Goal: Information Seeking & Learning: Check status

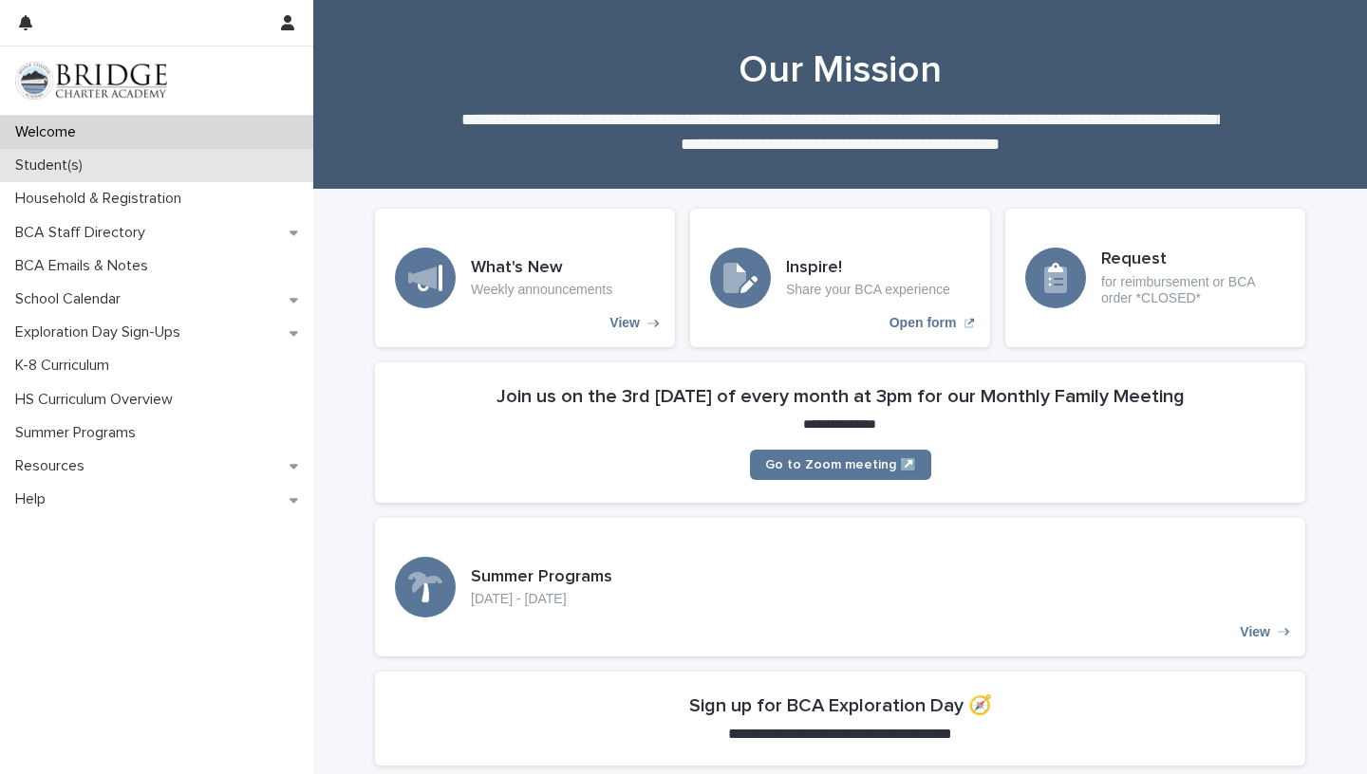
click at [69, 158] on p "Student(s)" at bounding box center [53, 166] width 90 height 18
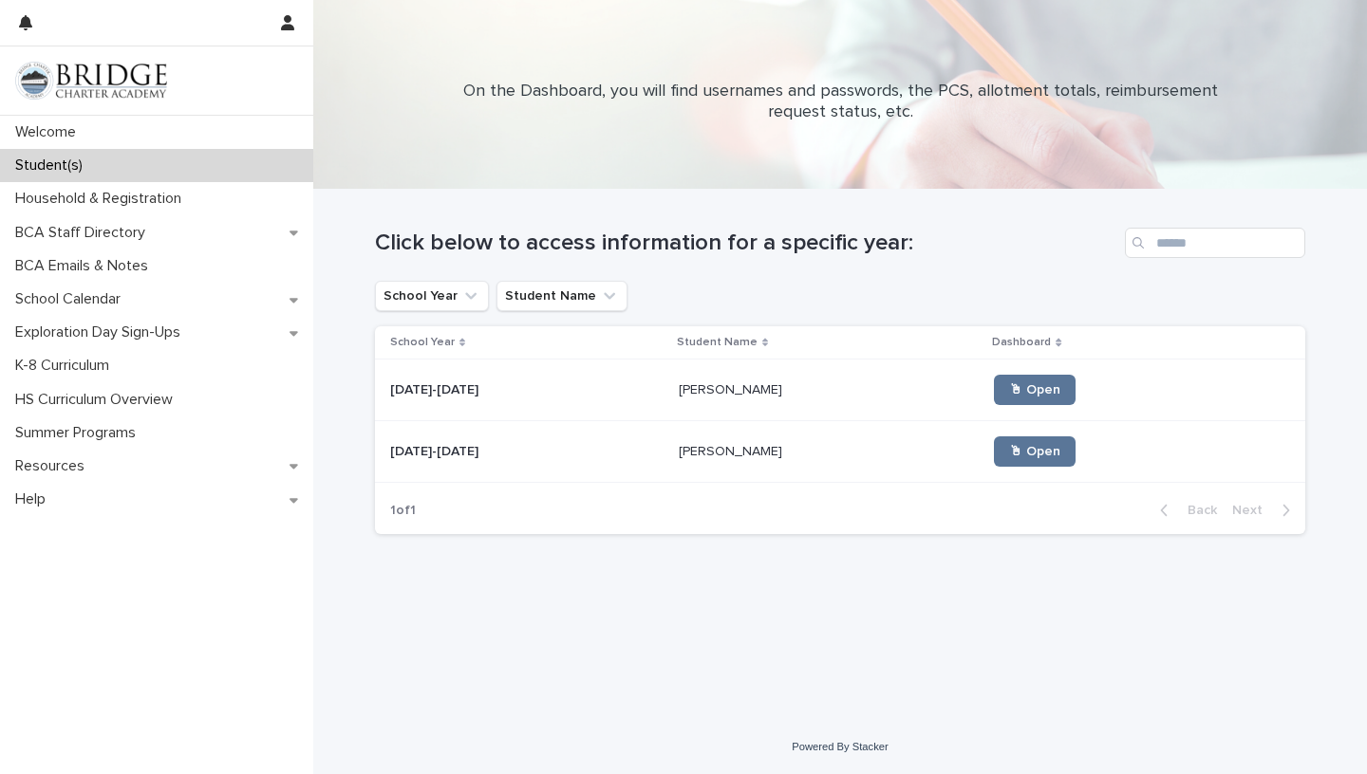
click at [690, 390] on p "[PERSON_NAME]" at bounding box center [732, 389] width 107 height 20
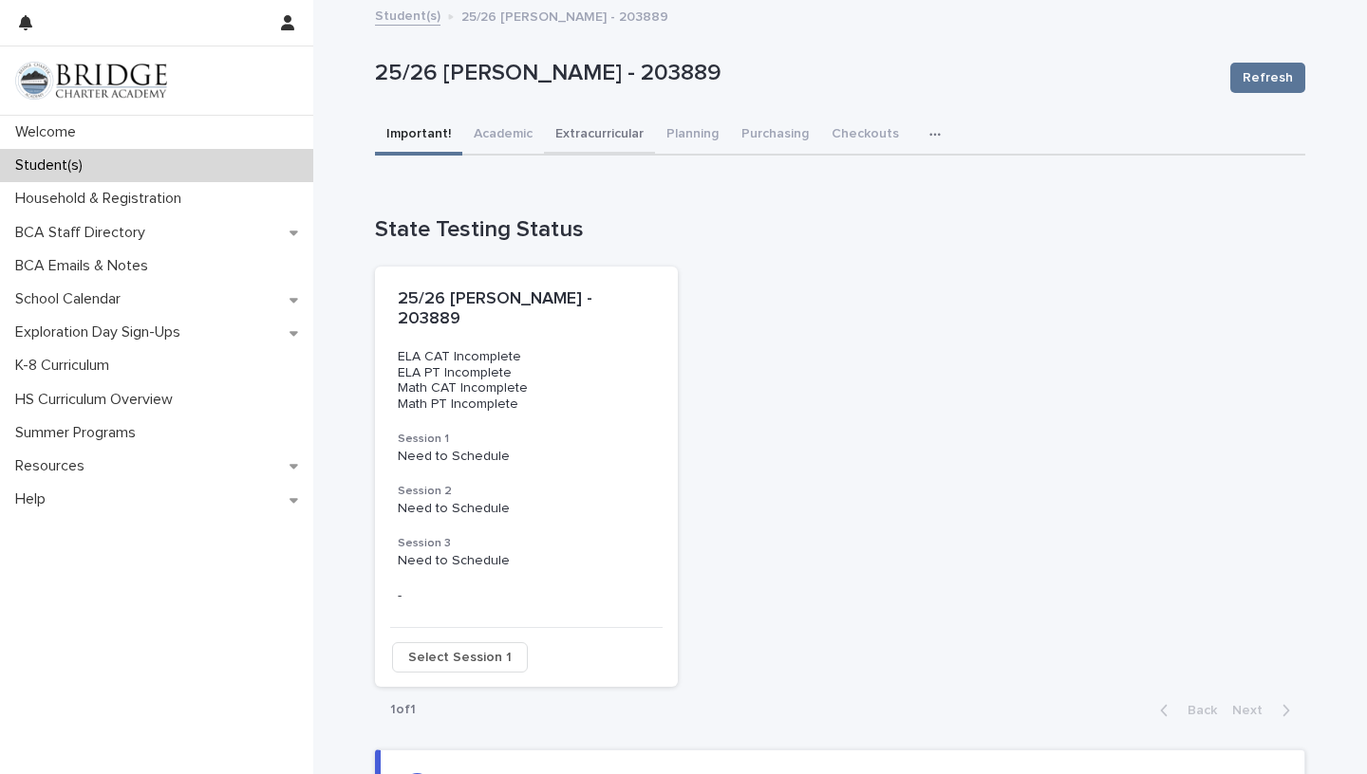
click at [631, 139] on button "Extracurricular" at bounding box center [599, 136] width 111 height 40
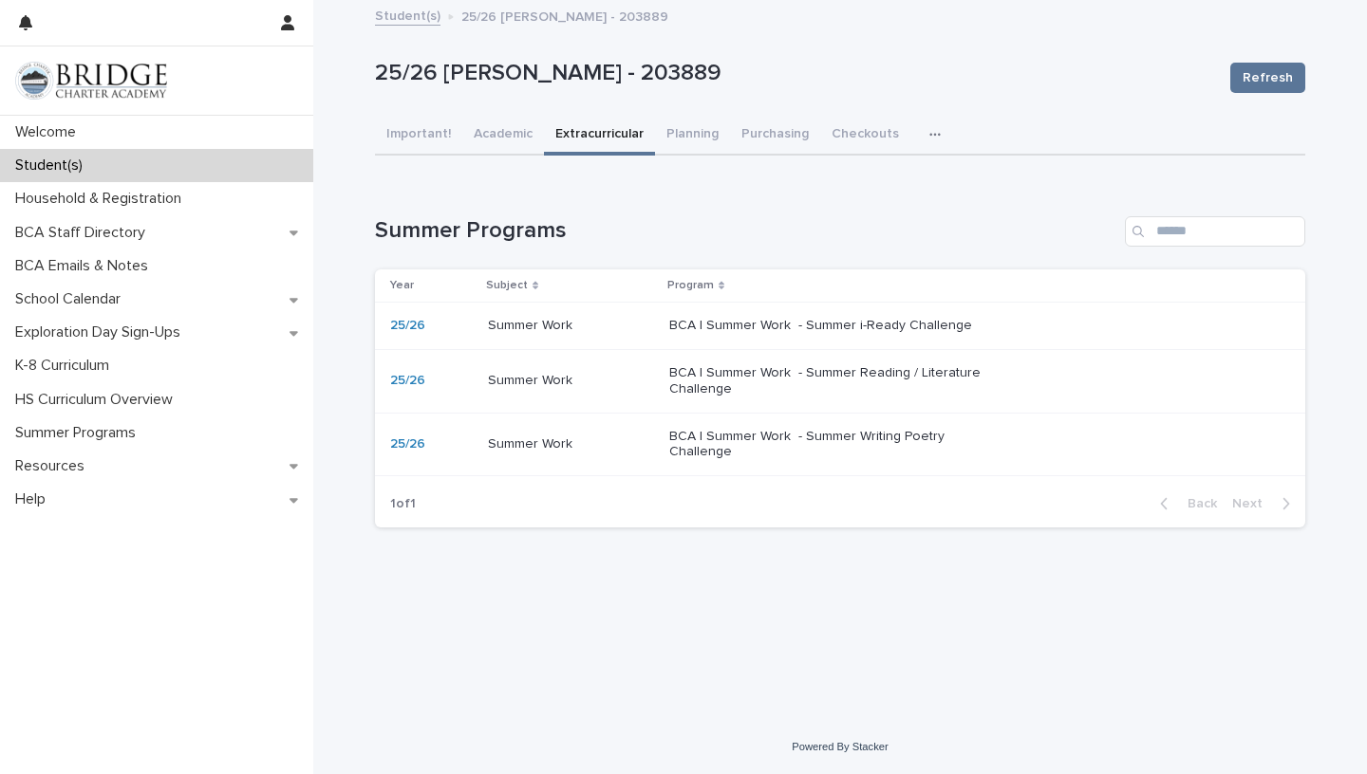
click at [844, 342] on div "BCA | Summer Work - Summer i-Ready Challenge" at bounding box center [972, 325] width 606 height 31
click at [853, 393] on p "BCA | Summer Work - Summer Reading / Literature Challenge" at bounding box center [827, 381] width 316 height 32
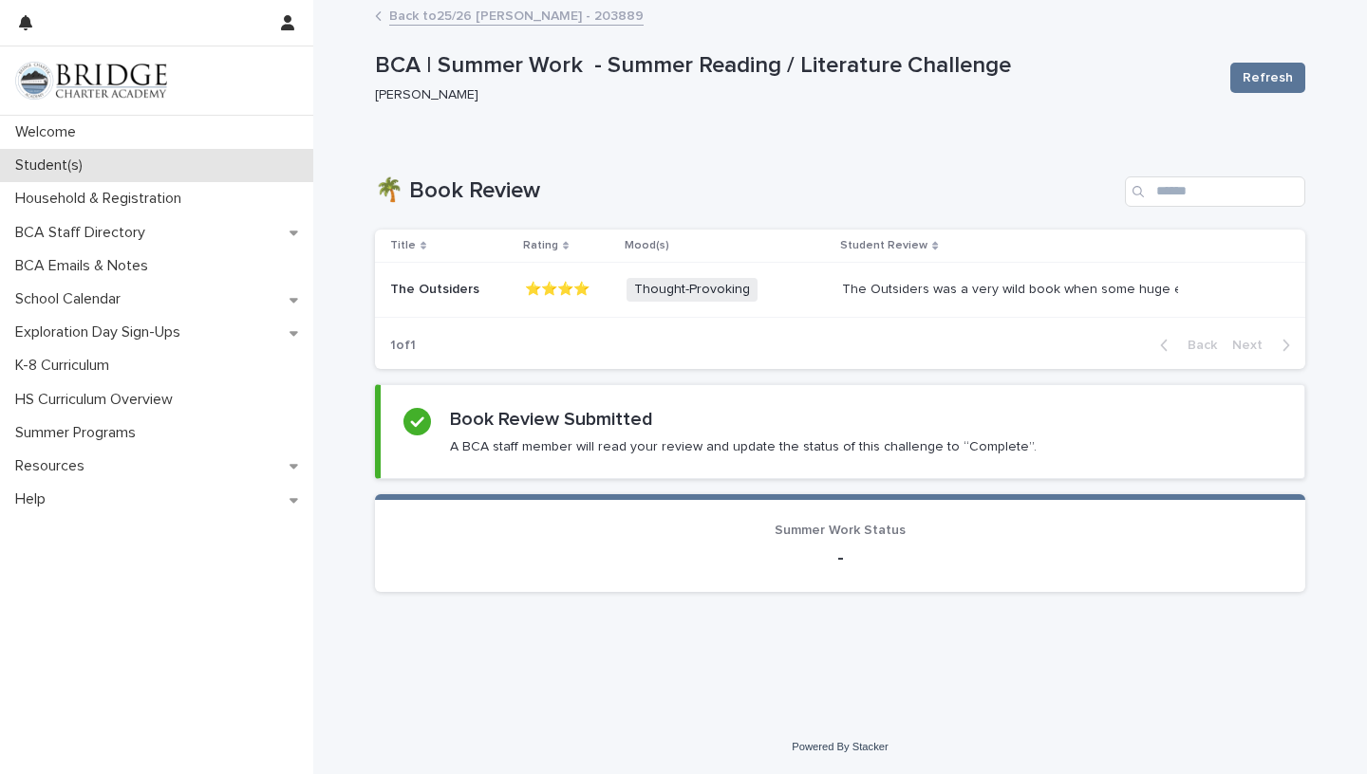
click at [66, 172] on p "Student(s)" at bounding box center [53, 166] width 90 height 18
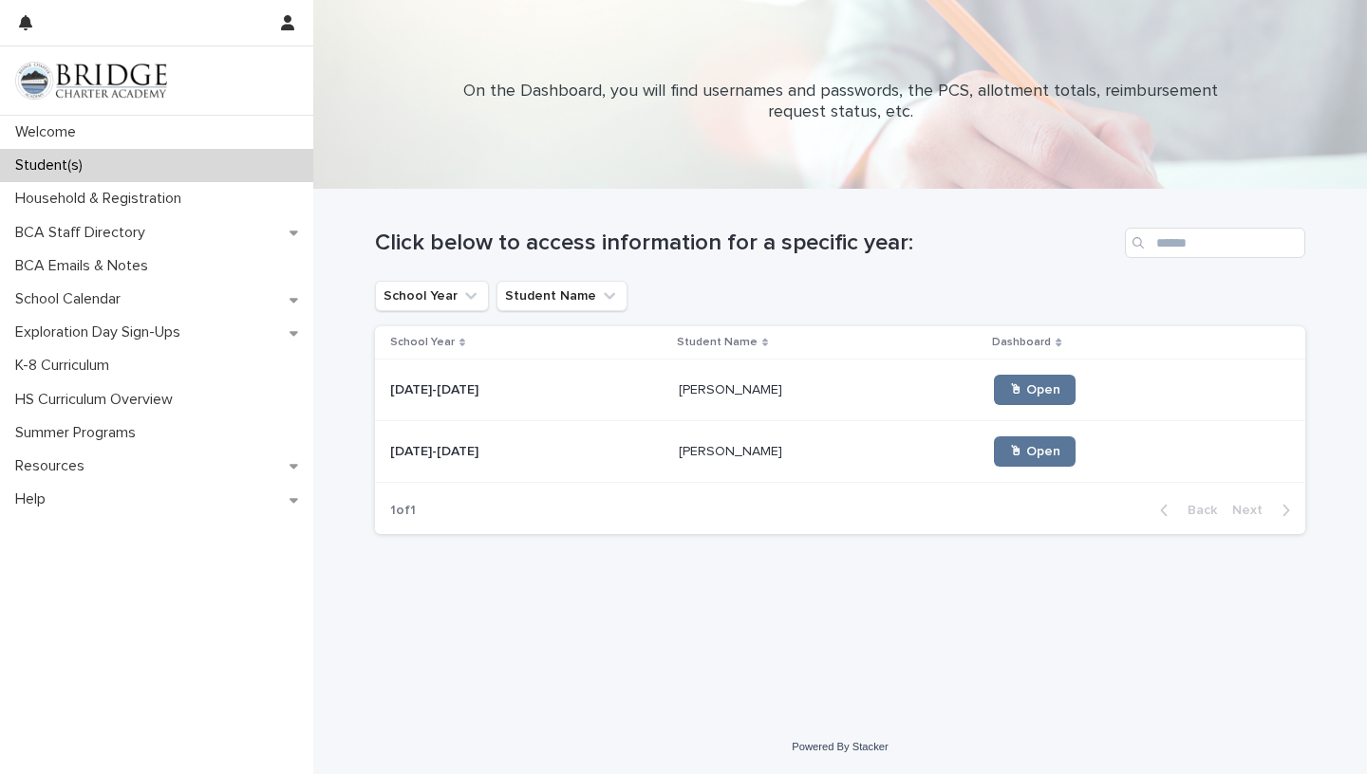
click at [458, 379] on div "[DATE]-[DATE] [DATE]-[DATE]" at bounding box center [526, 390] width 273 height 31
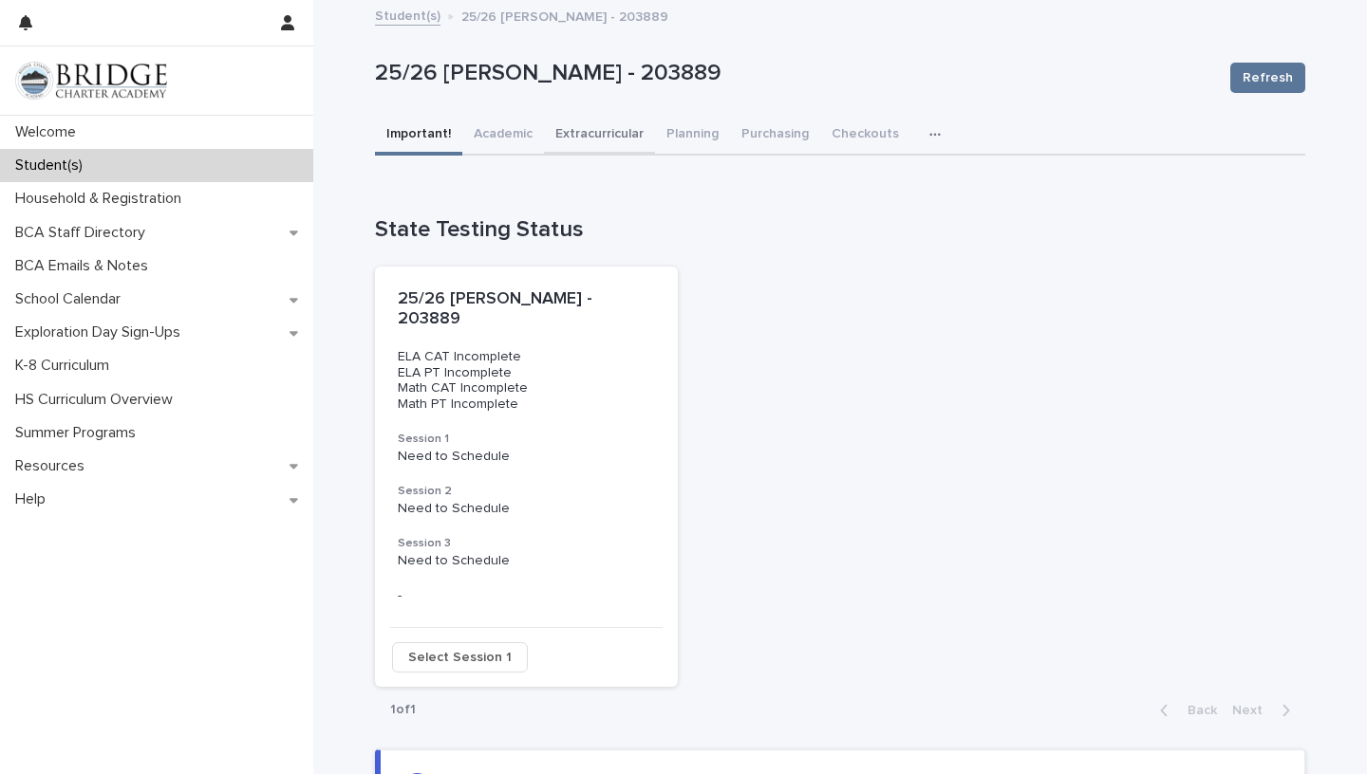
click at [603, 135] on button "Extracurricular" at bounding box center [599, 136] width 111 height 40
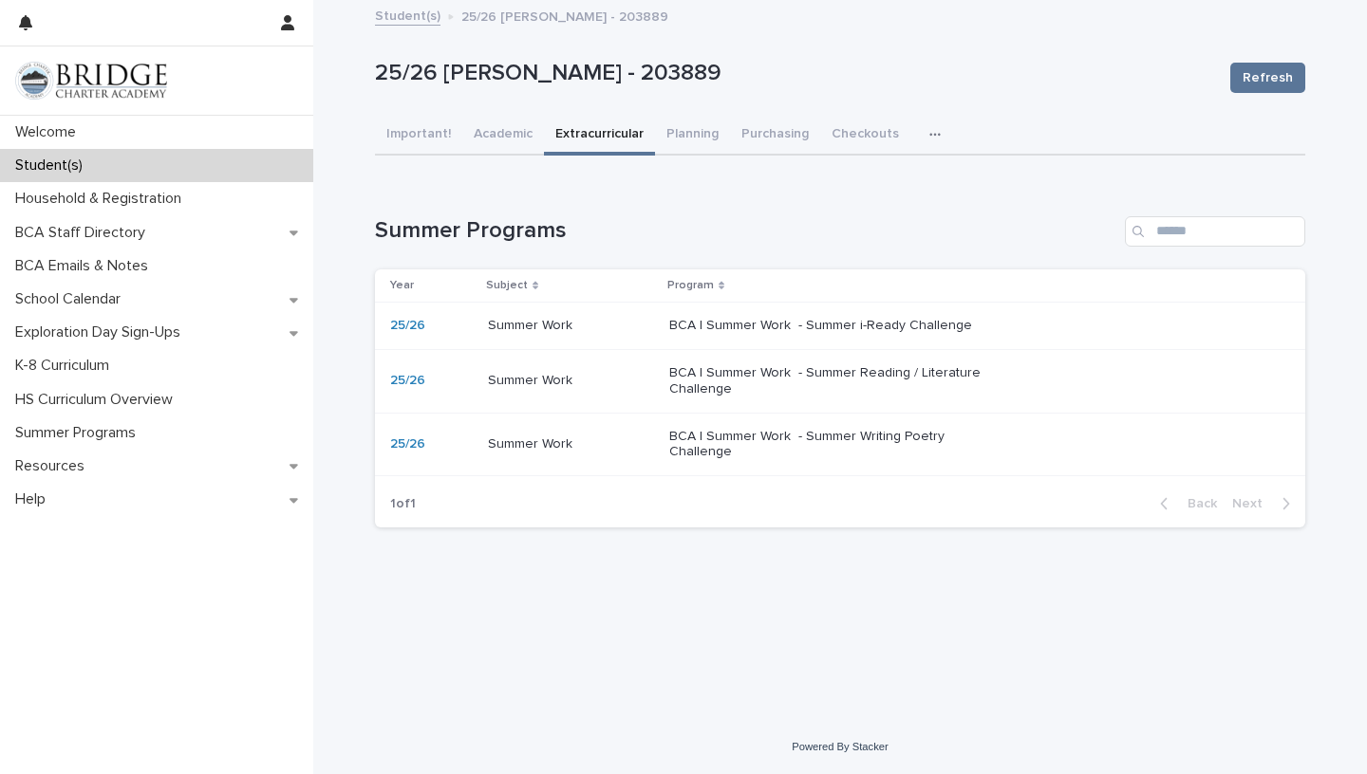
click at [929, 138] on icon "button" at bounding box center [934, 134] width 11 height 13
click at [848, 177] on button "General" at bounding box center [876, 184] width 125 height 28
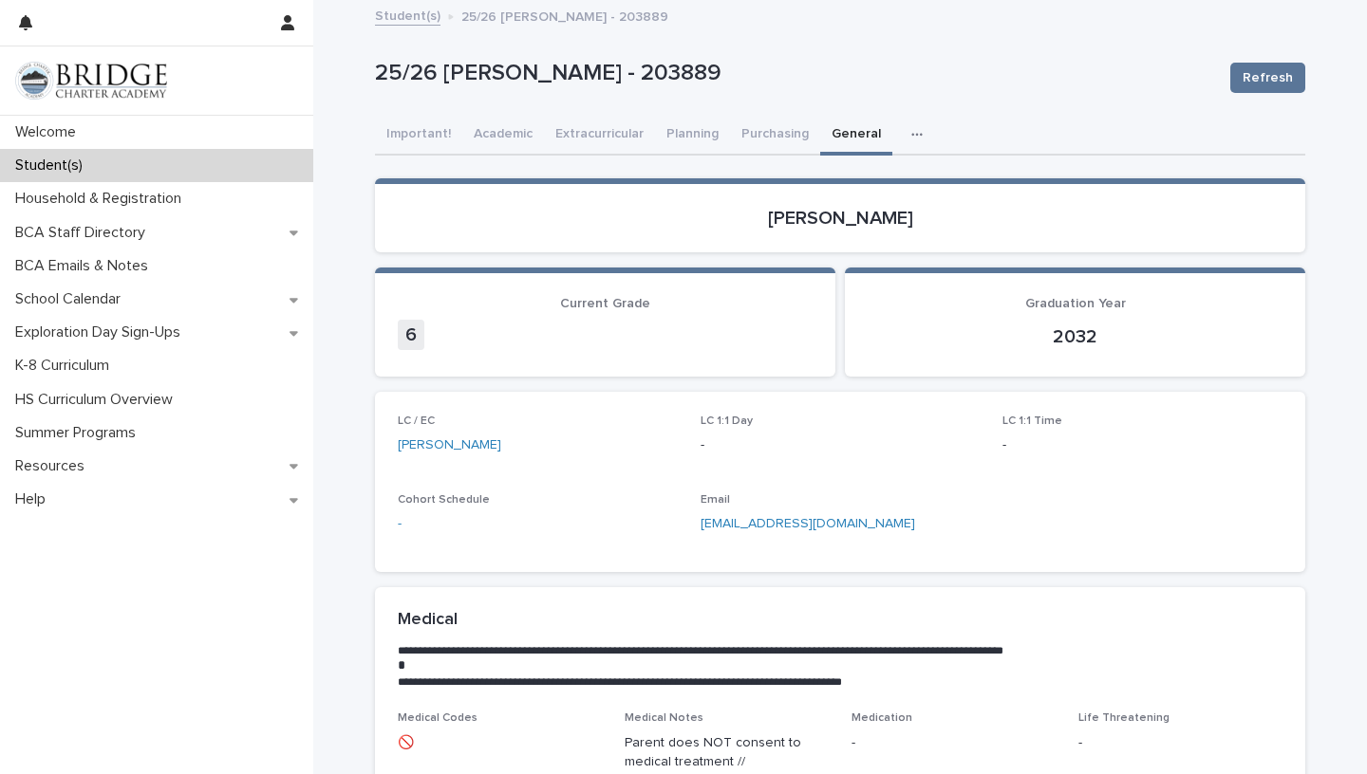
click at [1188, 511] on div "LC / EC [PERSON_NAME] LC 1:1 Day - LC 1:1 Time - Cohort Schedule - Email [EMAIL…" at bounding box center [840, 482] width 885 height 135
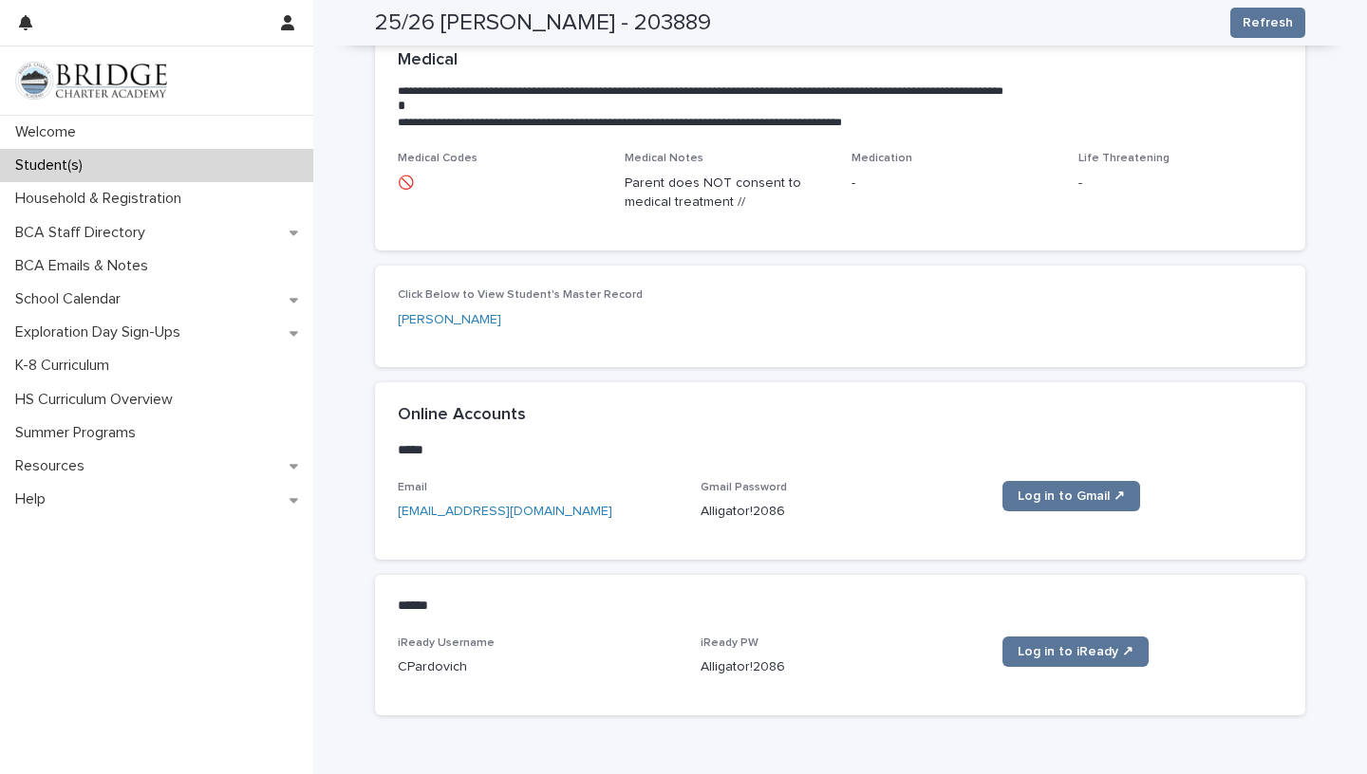
scroll to position [540, 0]
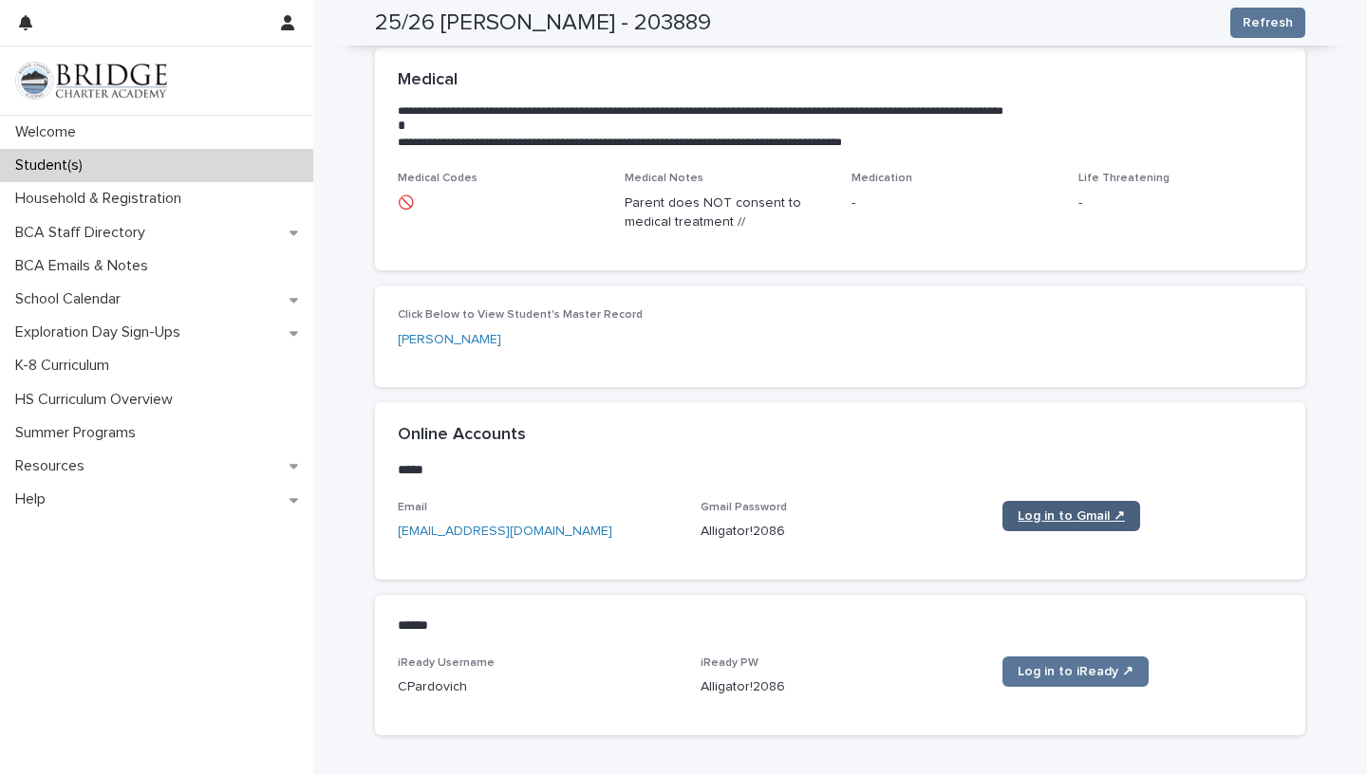
click at [1104, 509] on link "Log in to Gmail ↗" at bounding box center [1071, 516] width 138 height 30
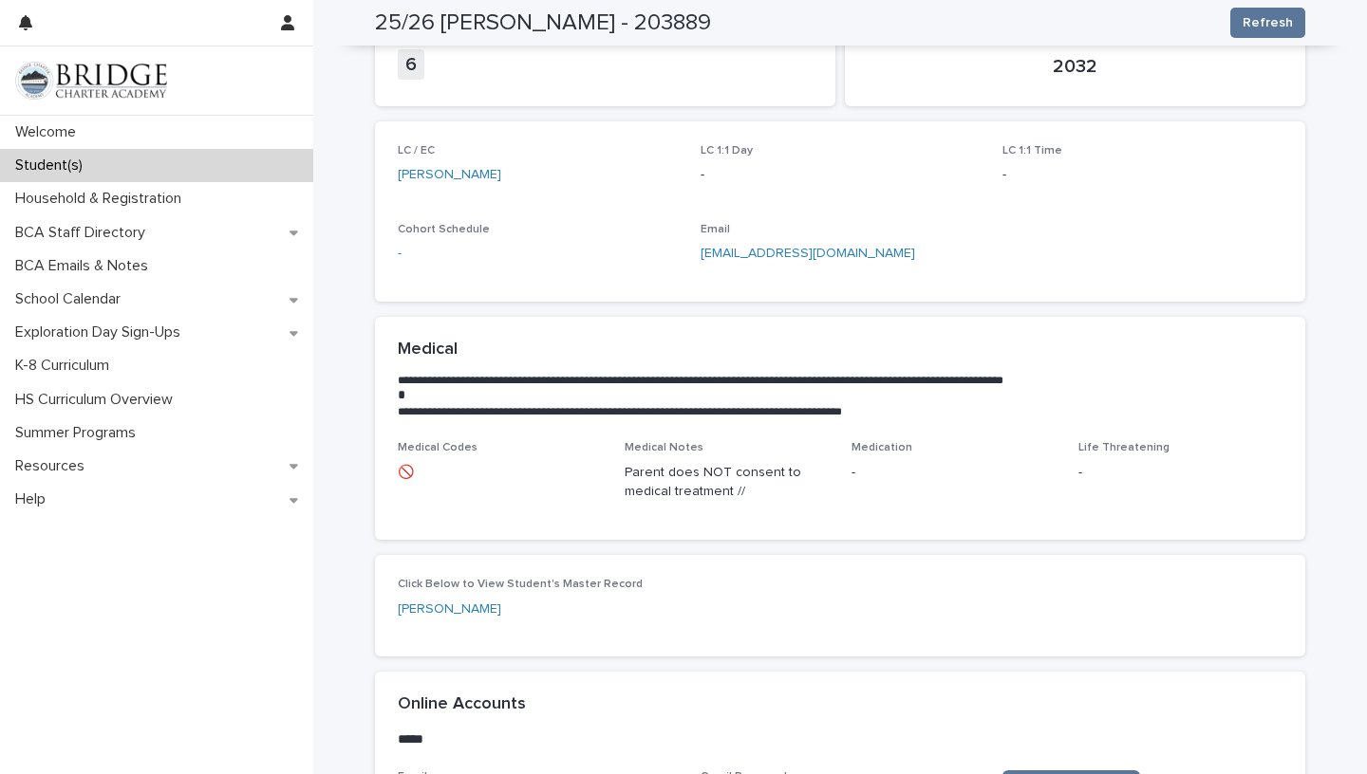
scroll to position [0, 0]
